Goal: Task Accomplishment & Management: Manage account settings

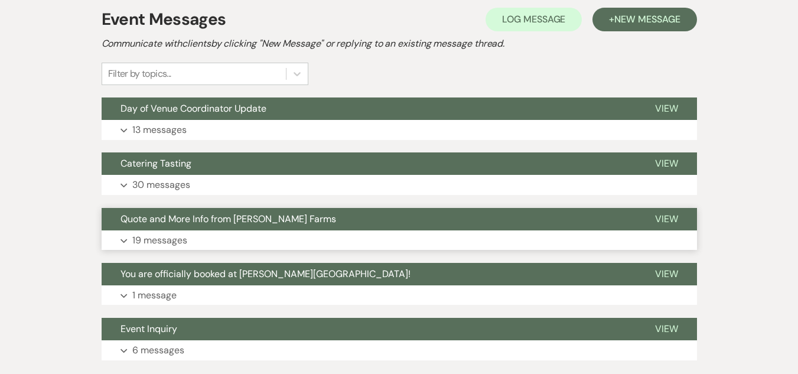
scroll to position [295, 0]
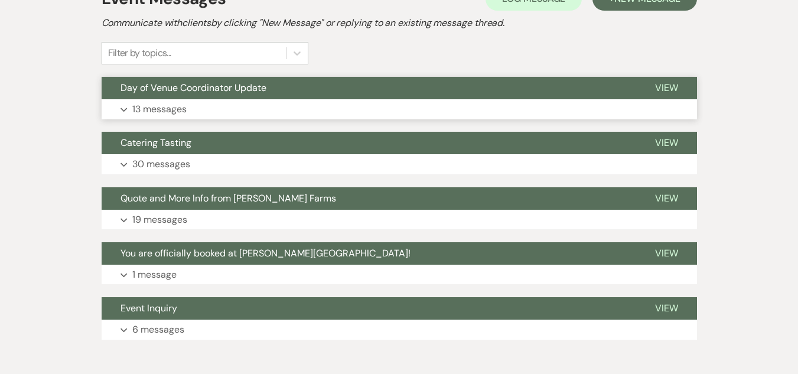
click at [221, 91] on span "Day of Venue Coordinator Update" at bounding box center [193, 87] width 146 height 12
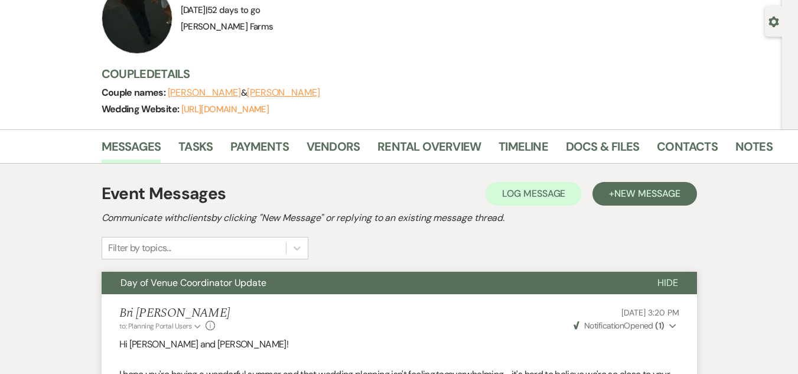
scroll to position [0, 0]
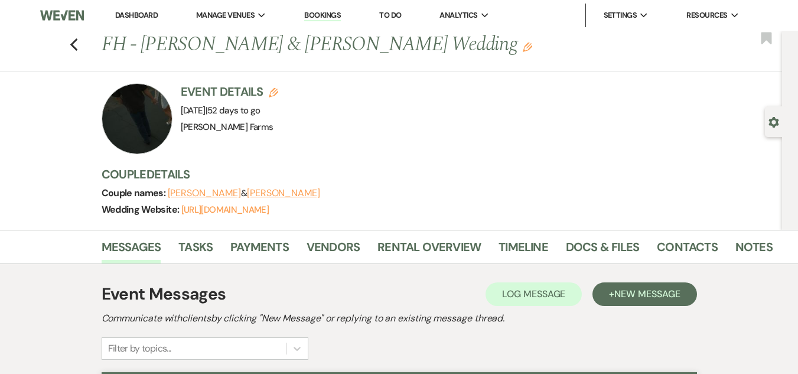
click at [150, 14] on link "Dashboard" at bounding box center [136, 15] width 43 height 10
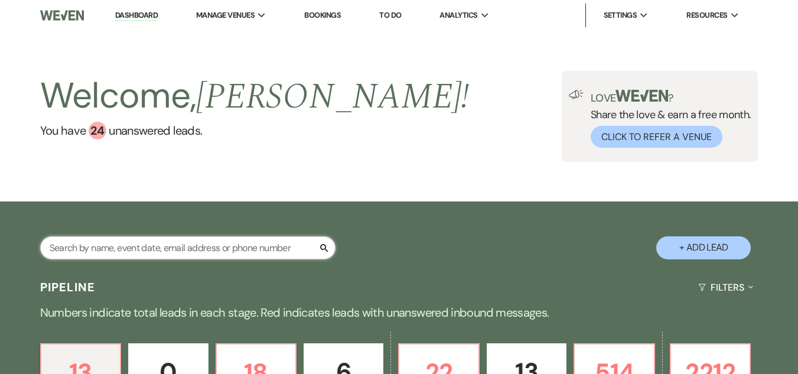
click at [199, 247] on input "text" at bounding box center [187, 247] width 295 height 23
type input "[PERSON_NAME]"
select select "8"
select select "1"
select select "8"
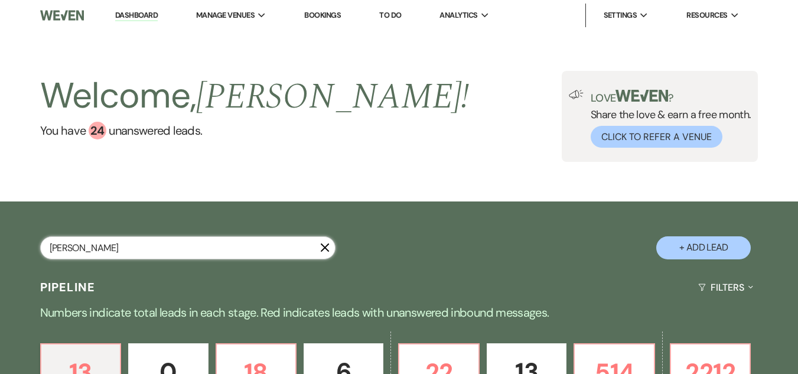
select select "5"
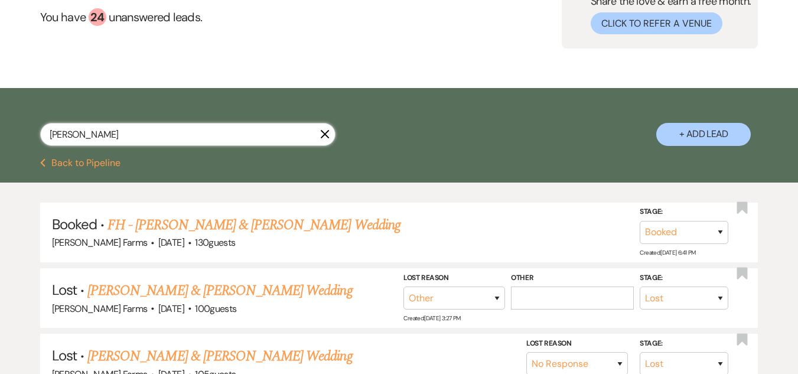
scroll to position [118, 0]
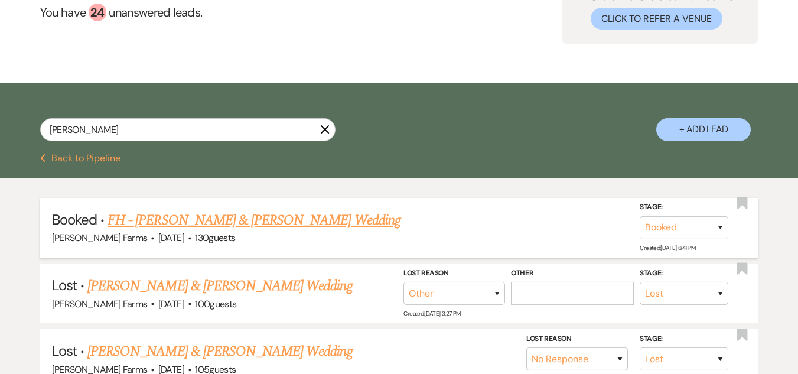
click at [261, 219] on link "FH - [PERSON_NAME] & [PERSON_NAME] Wedding" at bounding box center [253, 220] width 293 height 21
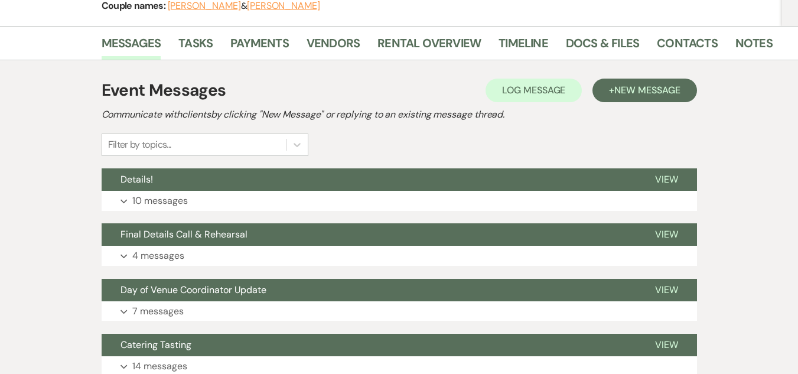
scroll to position [177, 0]
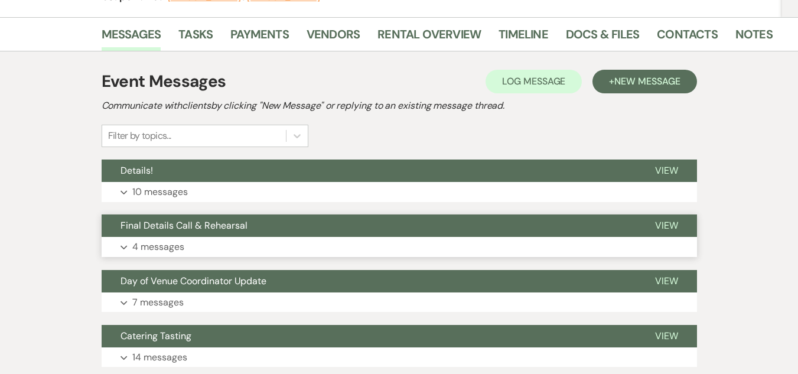
click at [208, 229] on span "Final Details Call & Rehearsal" at bounding box center [183, 225] width 127 height 12
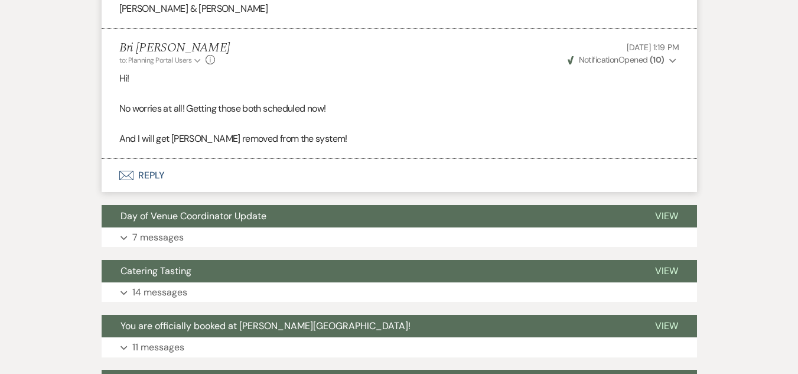
scroll to position [1063, 0]
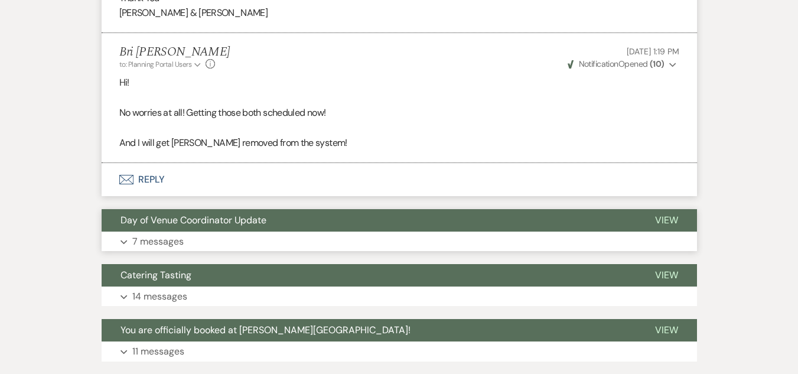
click at [229, 227] on button "Day of Venue Coordinator Update" at bounding box center [369, 220] width 534 height 22
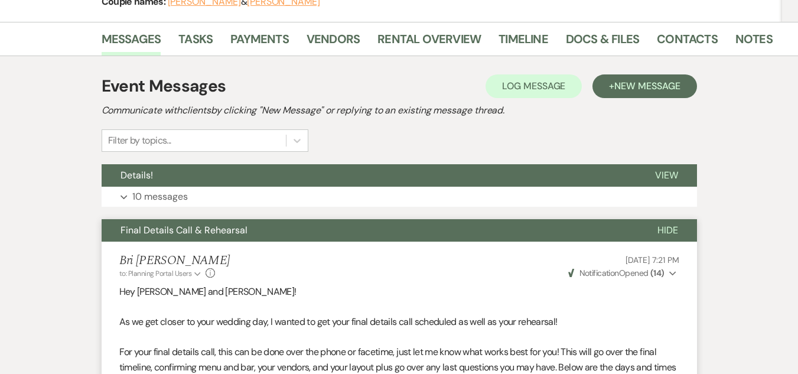
scroll to position [119, 0]
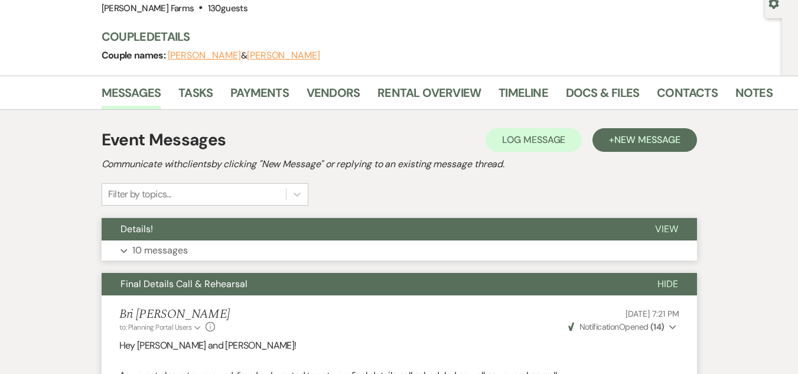
click at [219, 230] on button "Details!" at bounding box center [369, 229] width 534 height 22
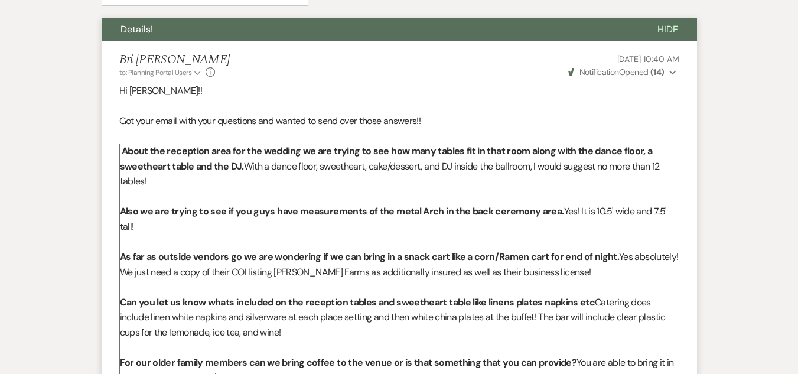
scroll to position [178, 0]
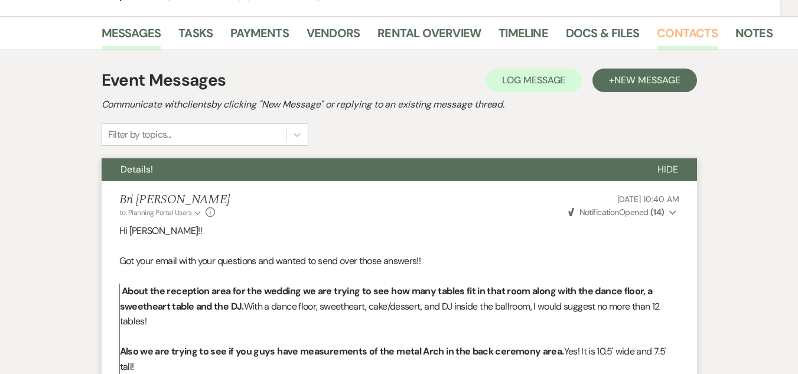
click at [661, 32] on link "Contacts" at bounding box center [687, 37] width 61 height 26
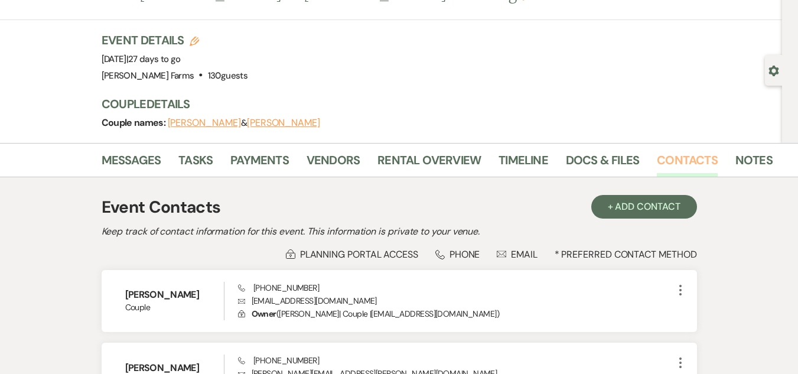
scroll to position [177, 0]
